Goal: Check status: Check status

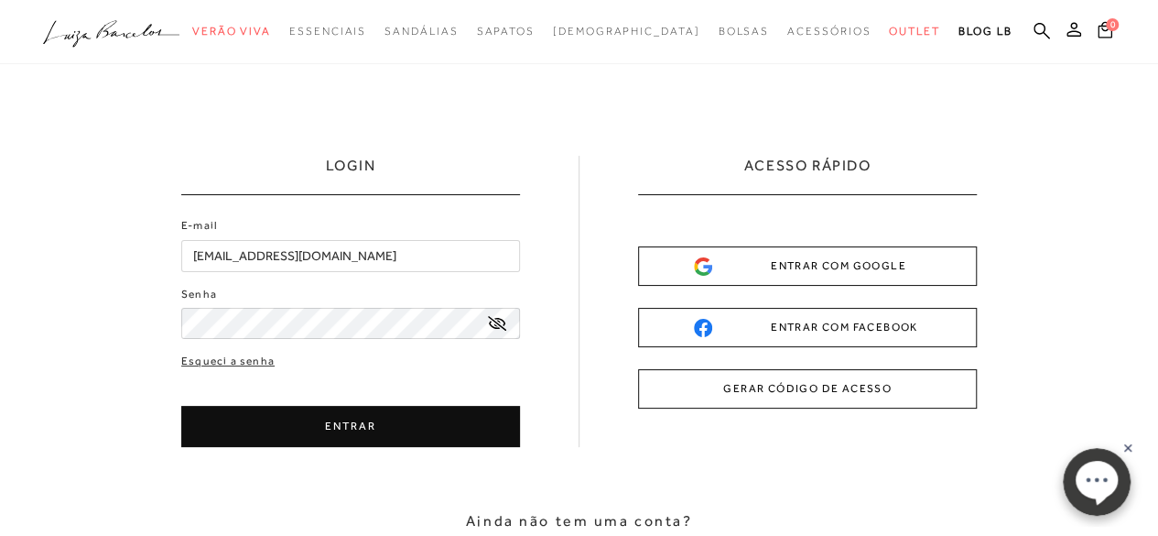
click at [780, 381] on button "GERAR CÓDIGO DE ACESSO" at bounding box center [807, 388] width 339 height 39
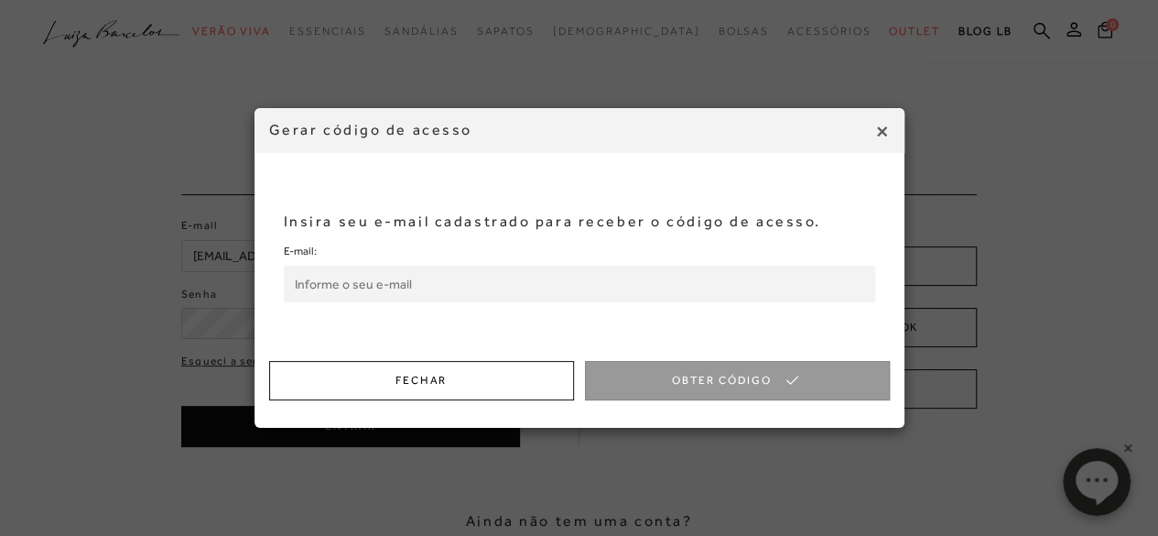
click at [516, 278] on input "E-mail:" at bounding box center [579, 283] width 591 height 37
type input "[EMAIL_ADDRESS][DOMAIN_NAME]"
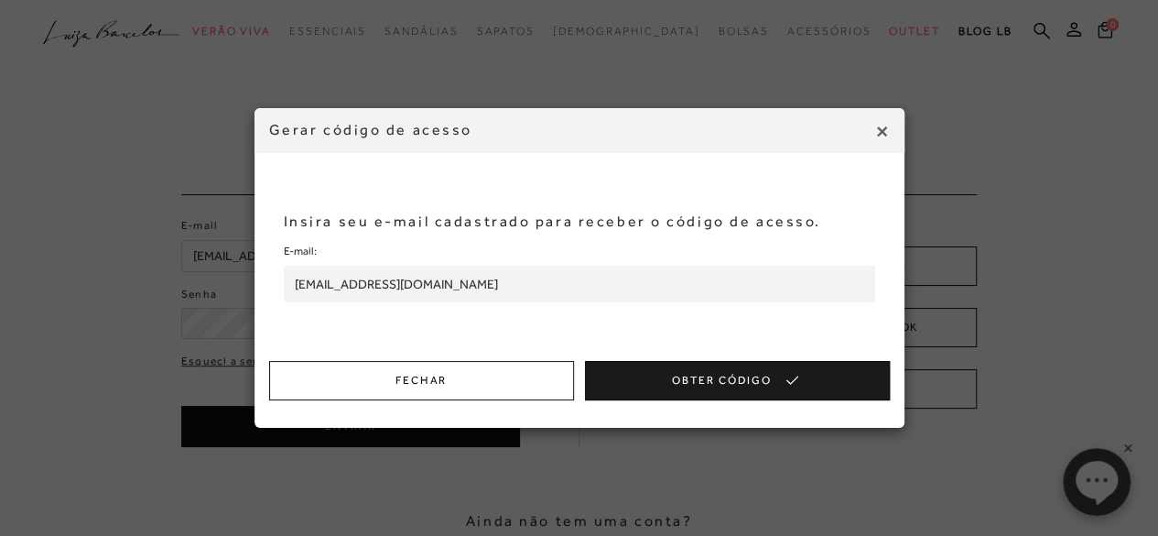
click at [637, 382] on button "Obter Código" at bounding box center [737, 380] width 305 height 39
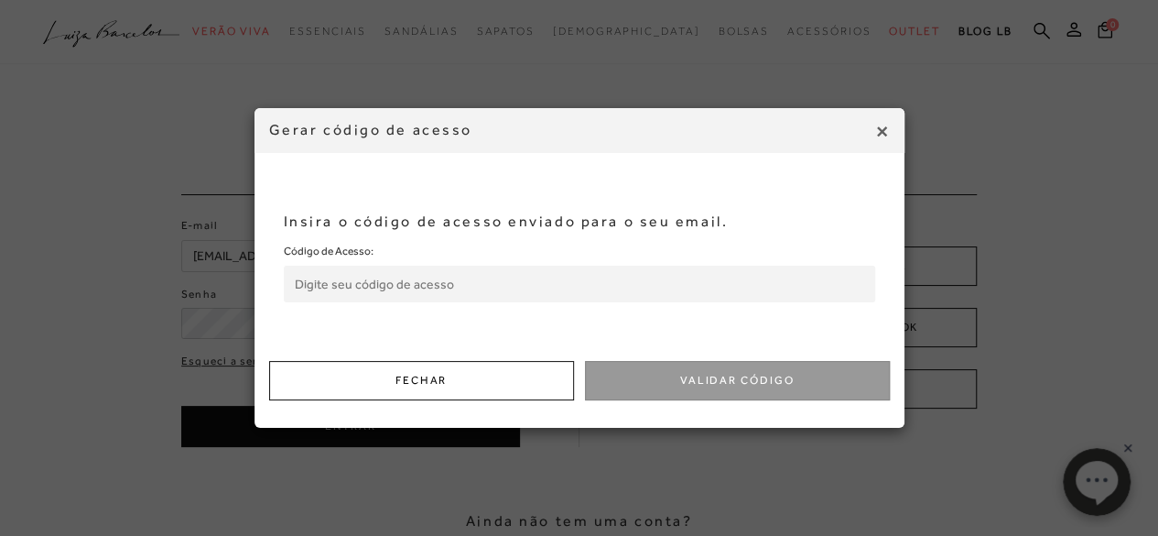
click at [559, 274] on input "Código de Acesso:" at bounding box center [579, 283] width 591 height 37
paste input "805723384"
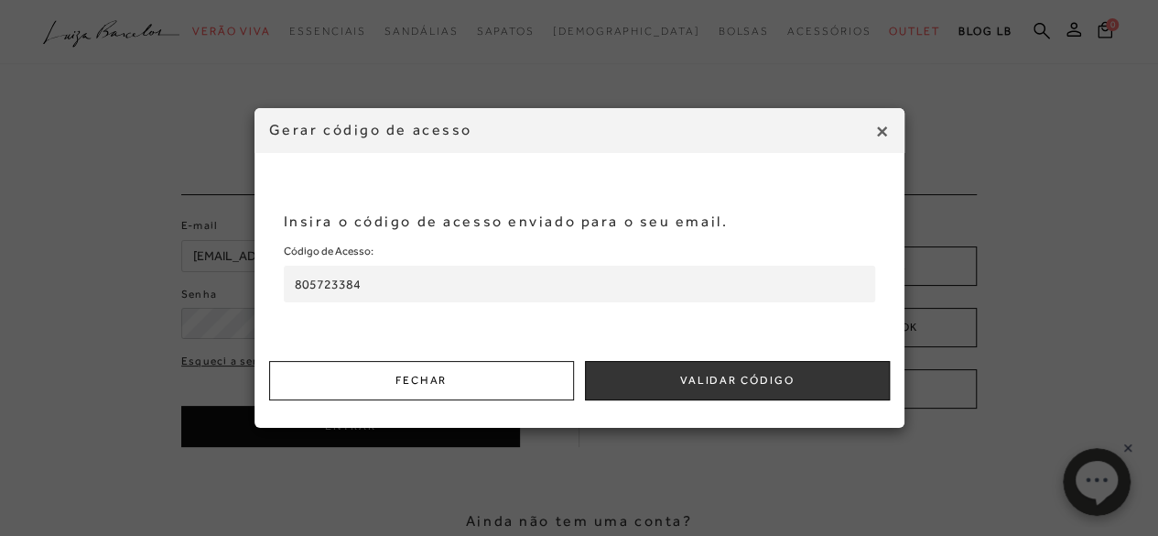
type input "805723384"
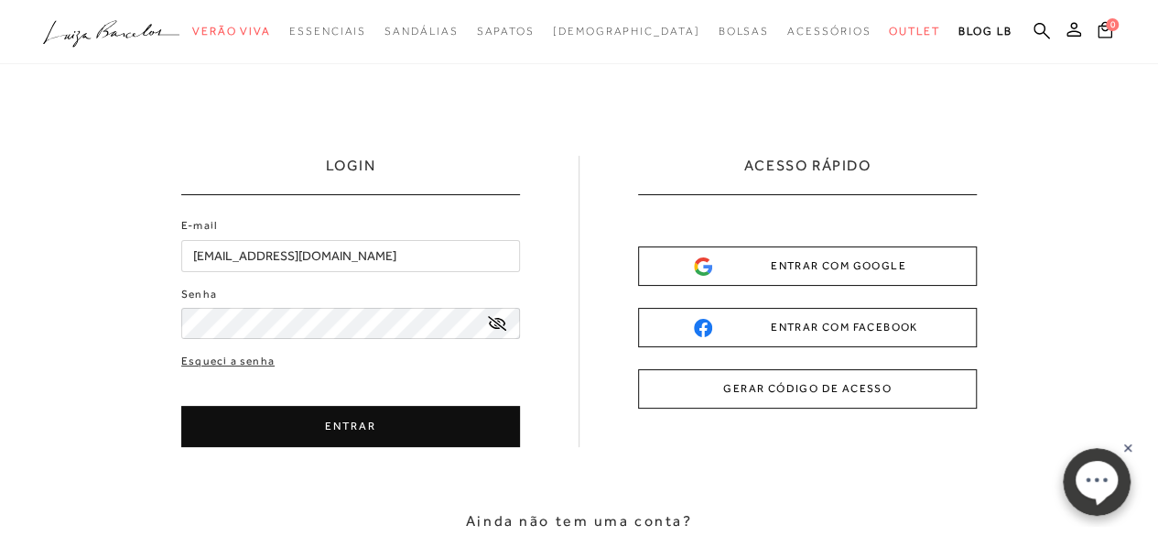
click at [1049, 34] on ul ".a{fill-rule:evenodd;} Verão Viva Em alta Favoritos das Influenciadoras Apostas…" at bounding box center [565, 32] width 1044 height 34
click at [1071, 34] on icon at bounding box center [1073, 29] width 15 height 15
click at [1076, 32] on icon at bounding box center [1073, 29] width 15 height 15
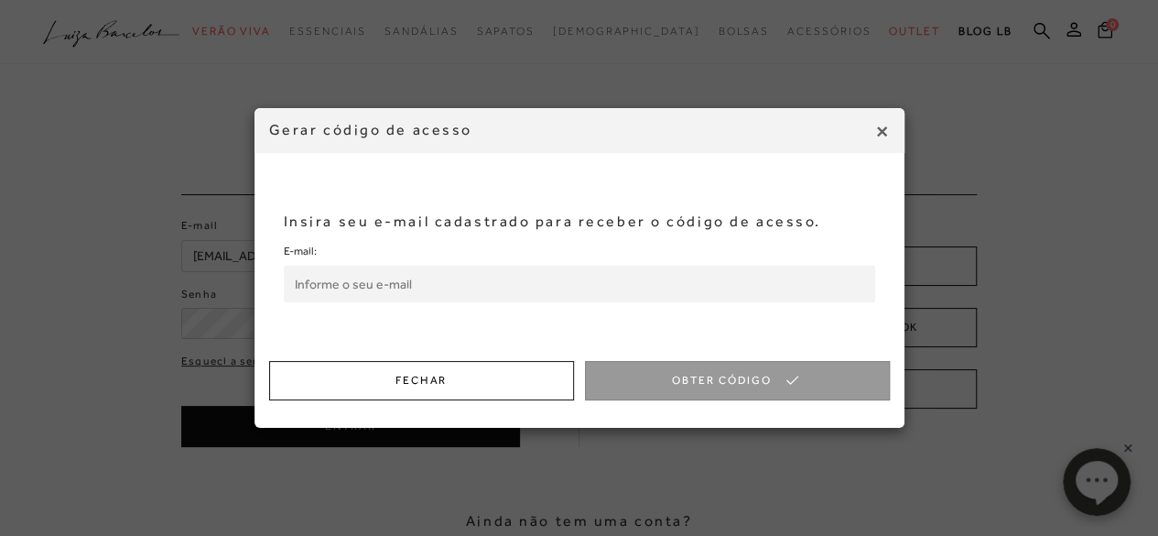
click at [572, 288] on input "E-mail:" at bounding box center [579, 283] width 591 height 37
type input "[EMAIL_ADDRESS][DOMAIN_NAME]"
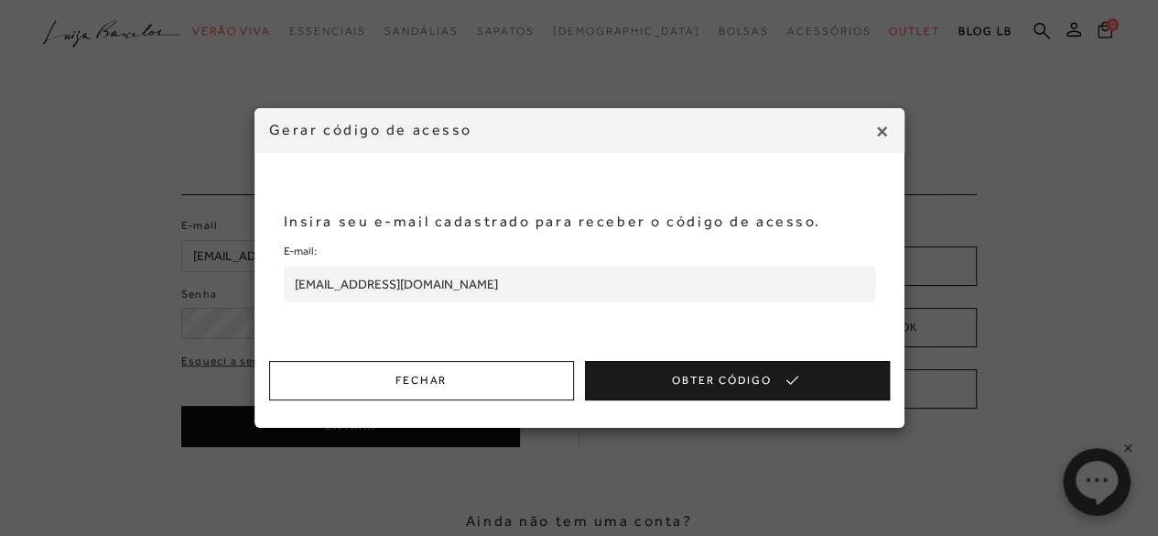
click at [678, 387] on button "Obter Código" at bounding box center [737, 380] width 305 height 39
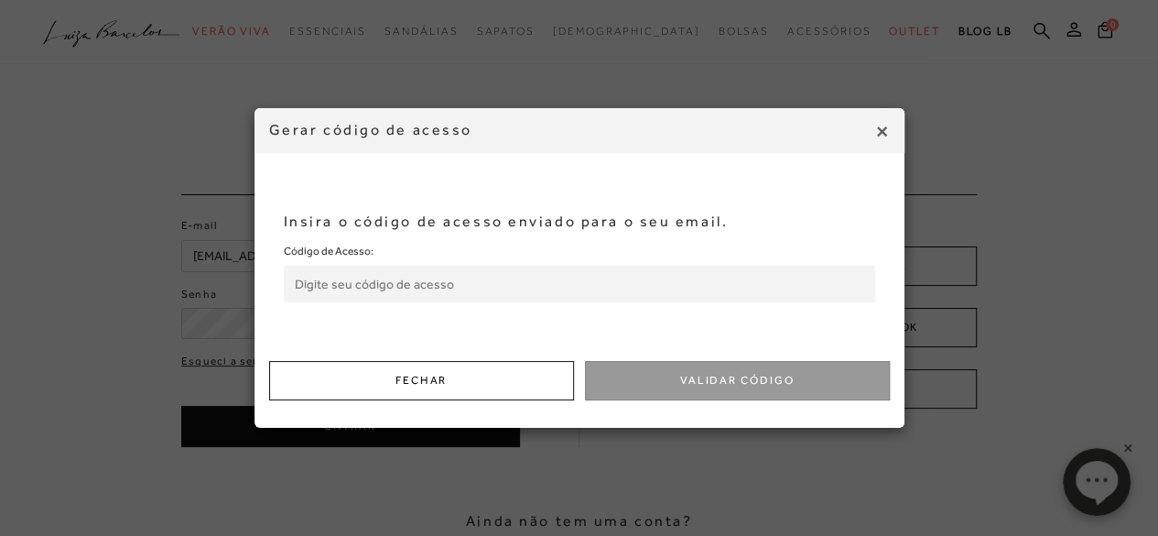
click at [602, 276] on input "Código de Acesso:" at bounding box center [579, 283] width 591 height 37
paste input "488964656"
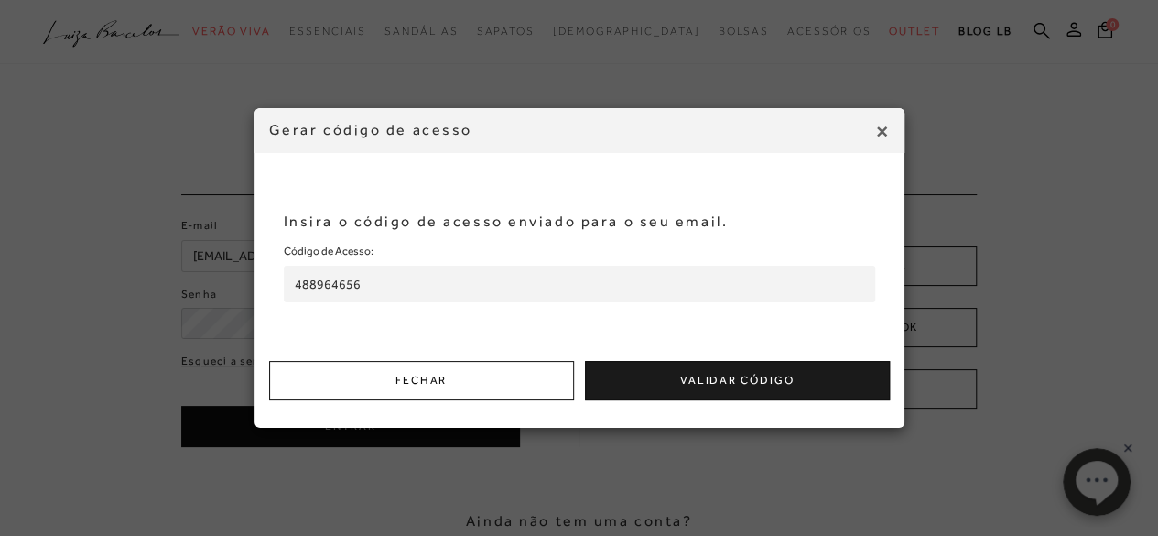
type input "488964656"
click at [670, 371] on button "Validar Código" at bounding box center [737, 380] width 305 height 39
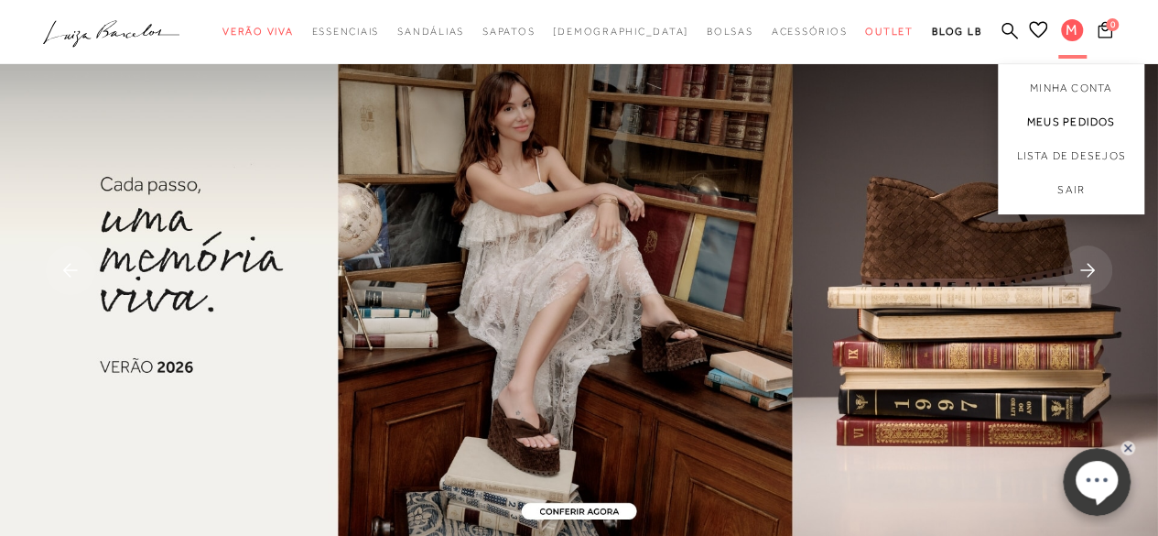
click at [1071, 125] on link "Meus Pedidos" at bounding box center [1071, 122] width 146 height 34
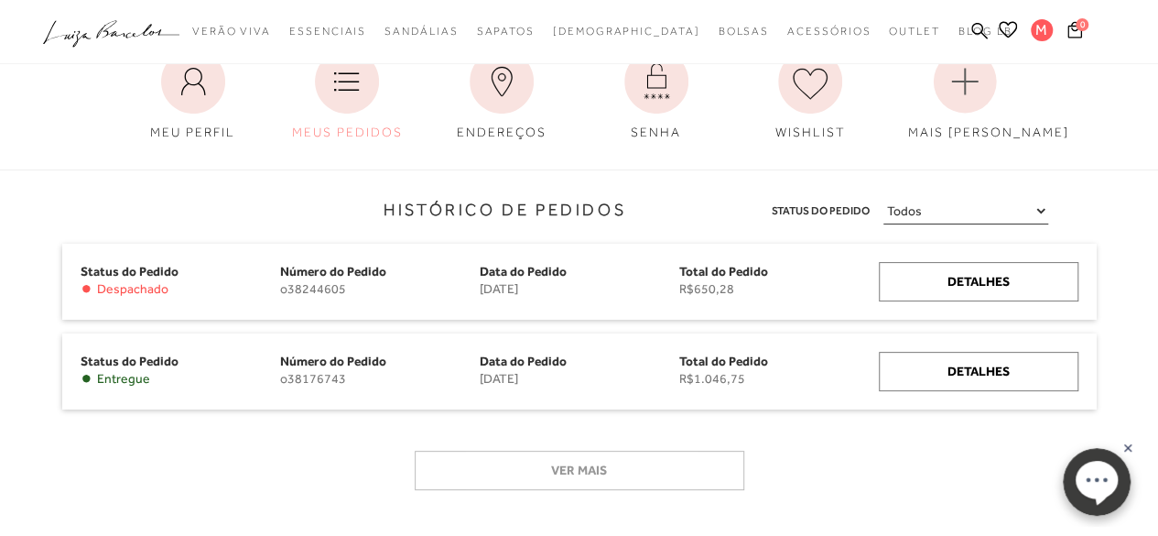
scroll to position [116, 0]
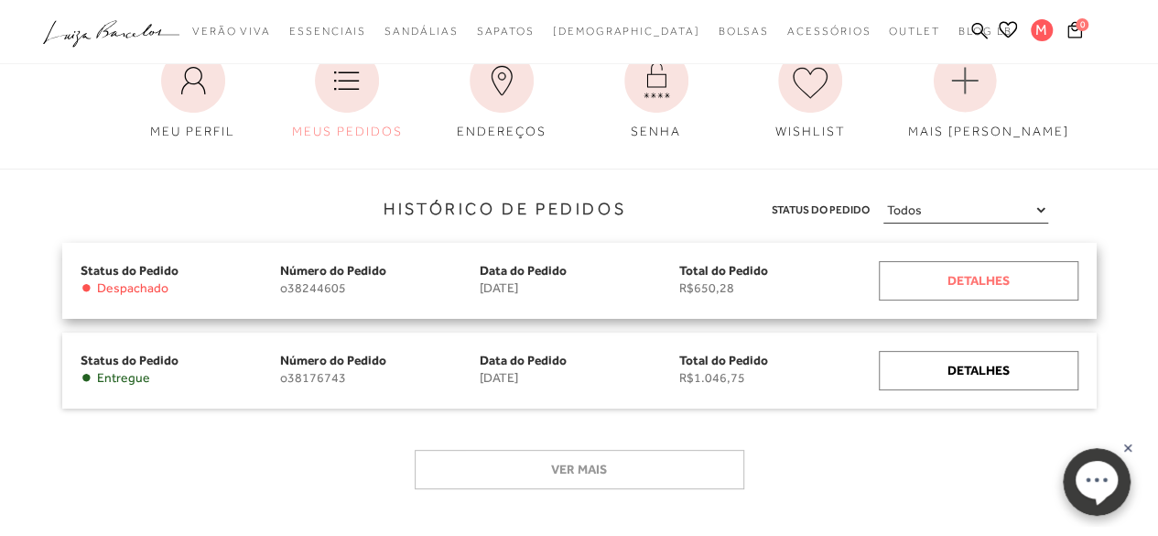
click at [983, 277] on div "Detalhes" at bounding box center [979, 280] width 200 height 39
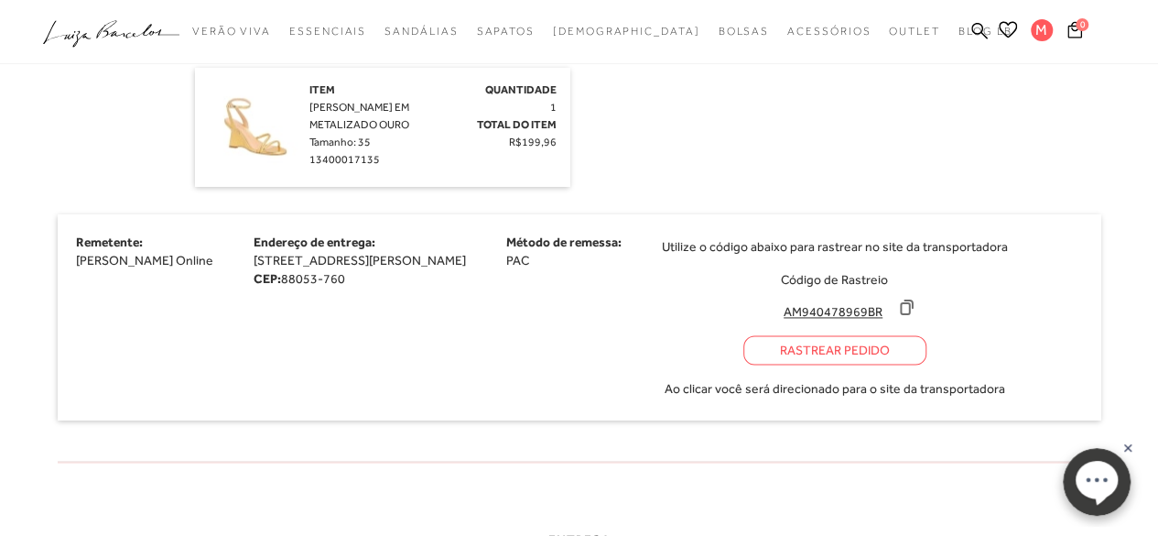
scroll to position [1191, 0]
drag, startPoint x: 853, startPoint y: 364, endPoint x: 933, endPoint y: 364, distance: 79.6
click at [894, 319] on input "AM940478969BR" at bounding box center [834, 310] width 122 height 18
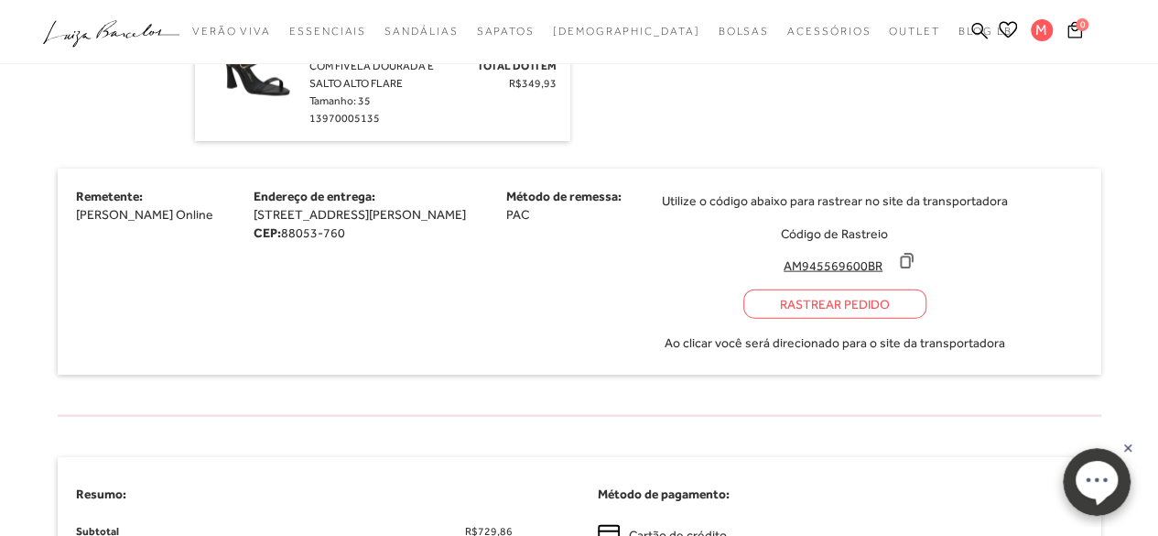
scroll to position [1887, 0]
drag, startPoint x: 833, startPoint y: 356, endPoint x: 951, endPoint y: 351, distance: 118.2
click at [897, 274] on div "AM945569600BR" at bounding box center [835, 262] width 124 height 23
click at [913, 266] on icon at bounding box center [907, 260] width 12 height 14
click at [961, 355] on div "Utilize o código abaixo para rastrear no site da transportadora Código de Rastr…" at bounding box center [835, 270] width 346 height 169
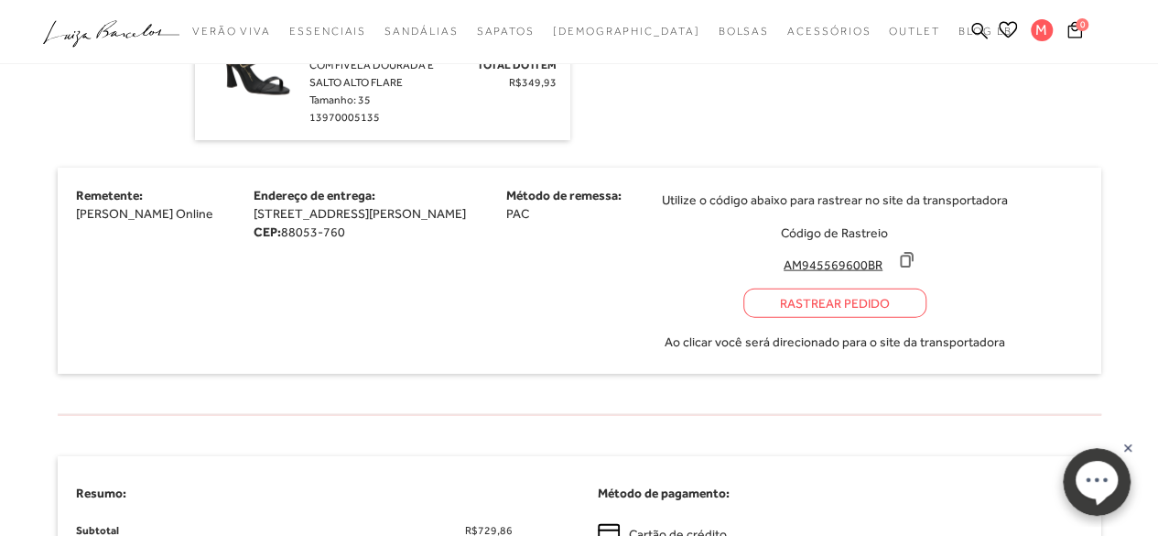
click at [915, 269] on icon at bounding box center [906, 260] width 18 height 18
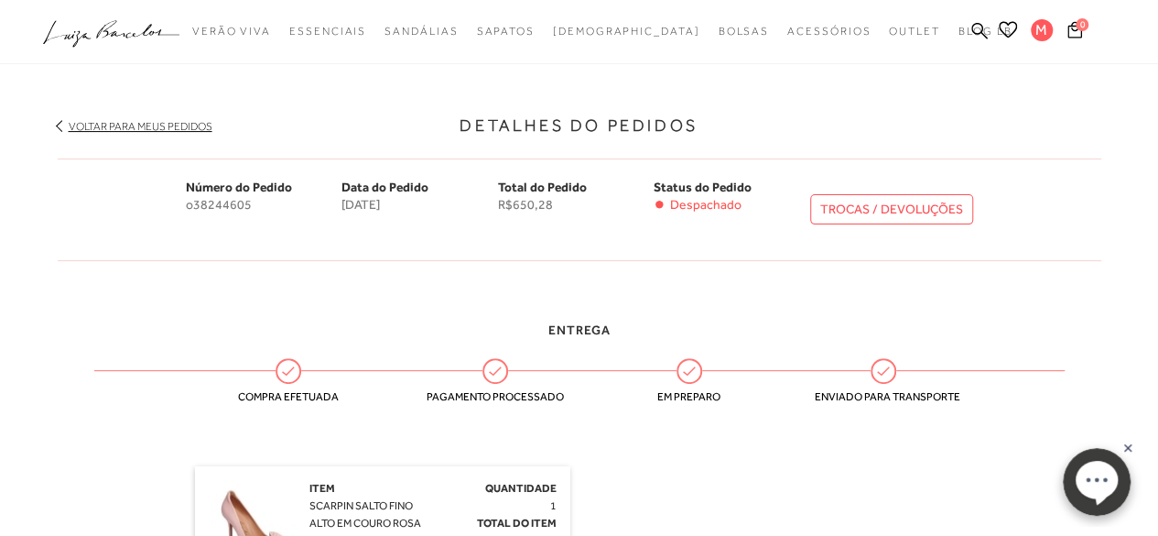
scroll to position [0, 0]
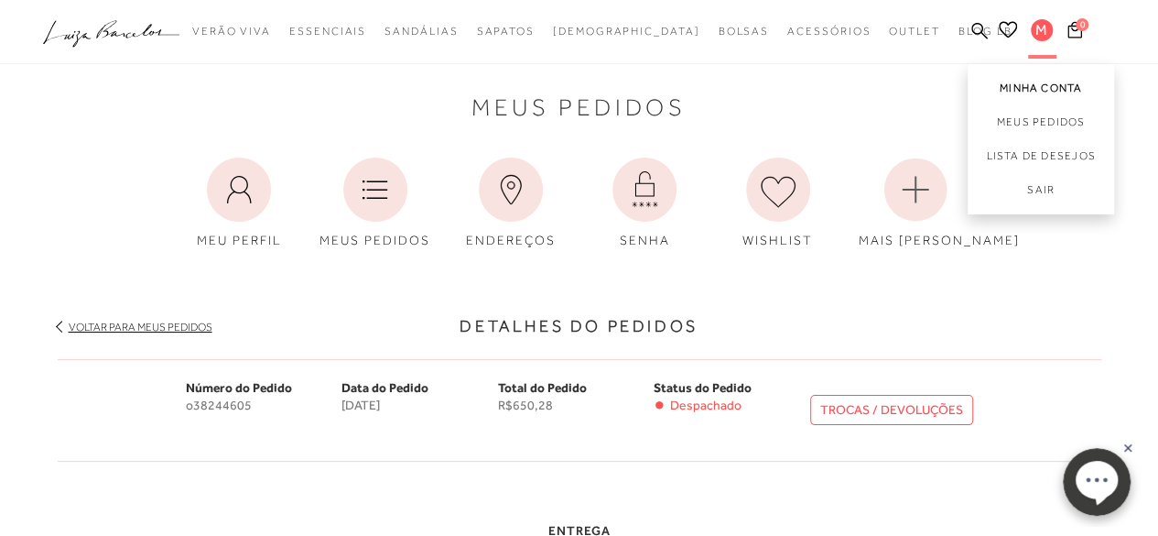
click at [1023, 91] on link "Minha Conta" at bounding box center [1041, 84] width 146 height 41
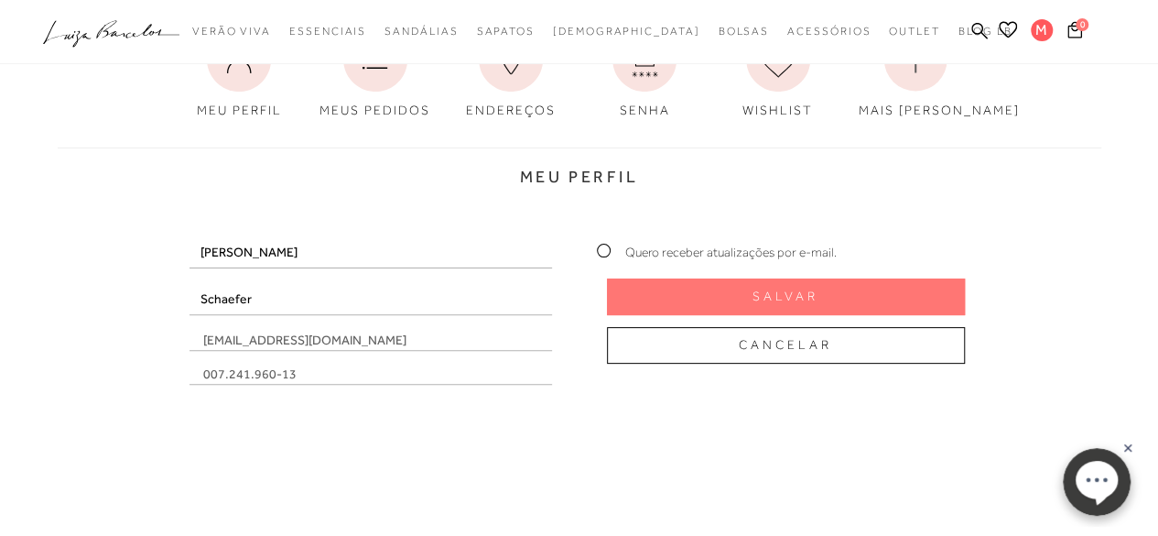
scroll to position [132, 0]
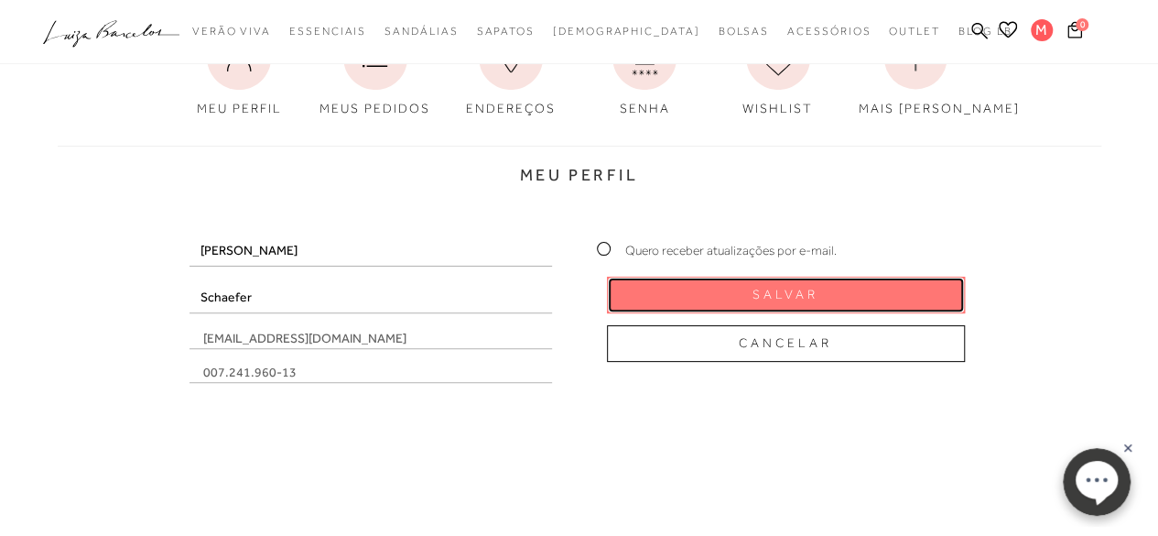
click at [648, 279] on button "Salvar" at bounding box center [786, 294] width 358 height 37
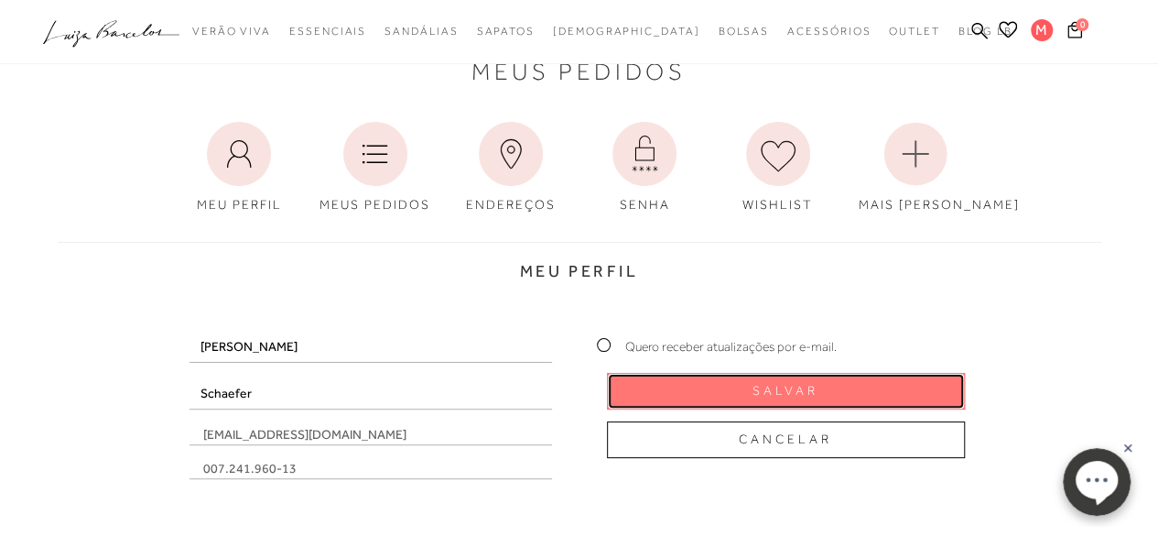
scroll to position [12, 0]
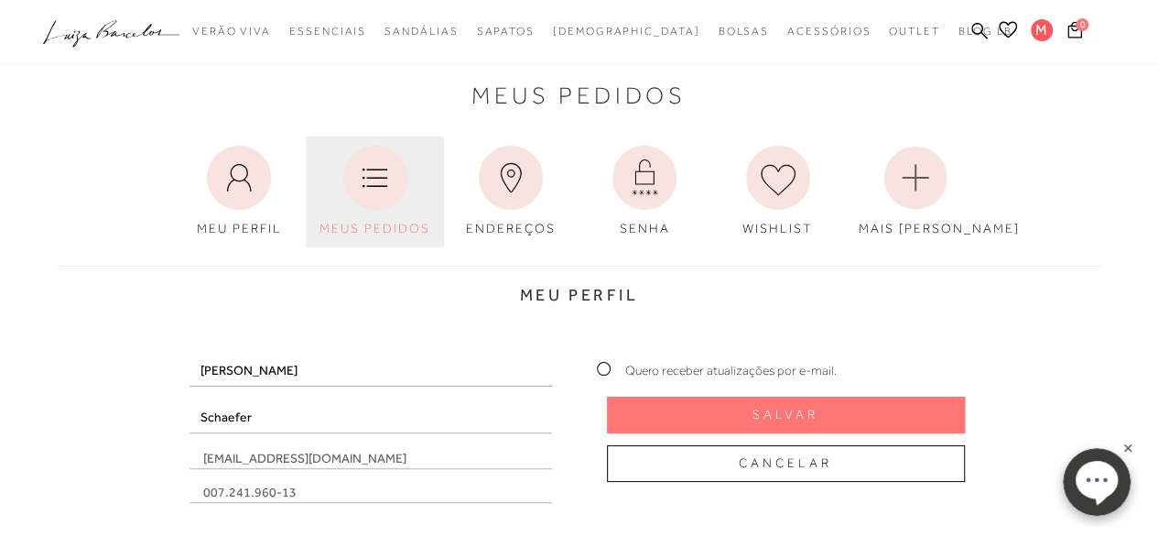
click at [354, 218] on link "MEUS PEDIDOS" at bounding box center [375, 191] width 138 height 111
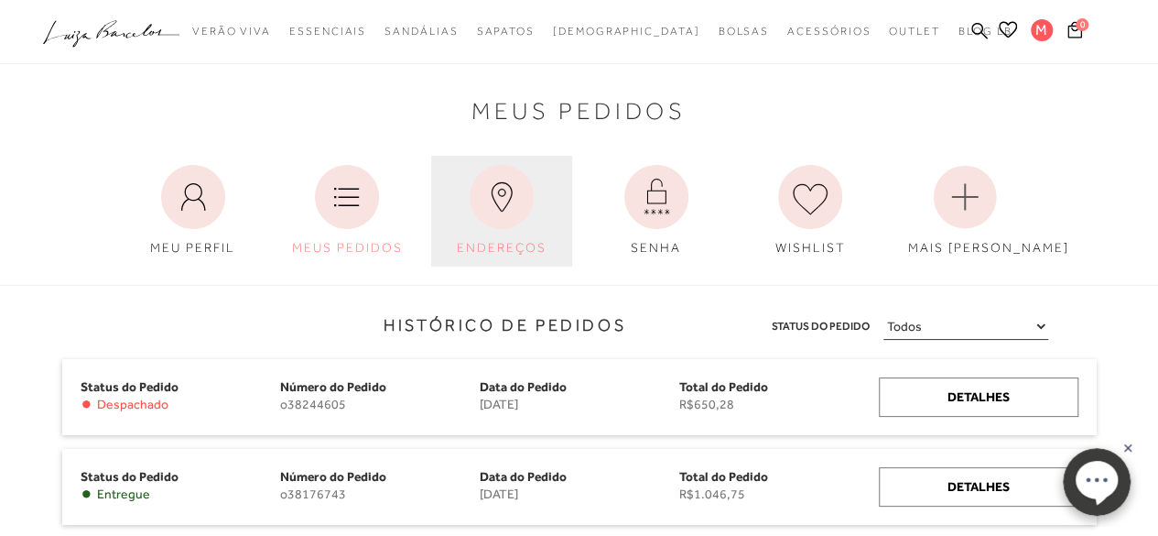
click at [514, 210] on icon at bounding box center [502, 197] width 64 height 64
